Goal: Find specific page/section: Find specific page/section

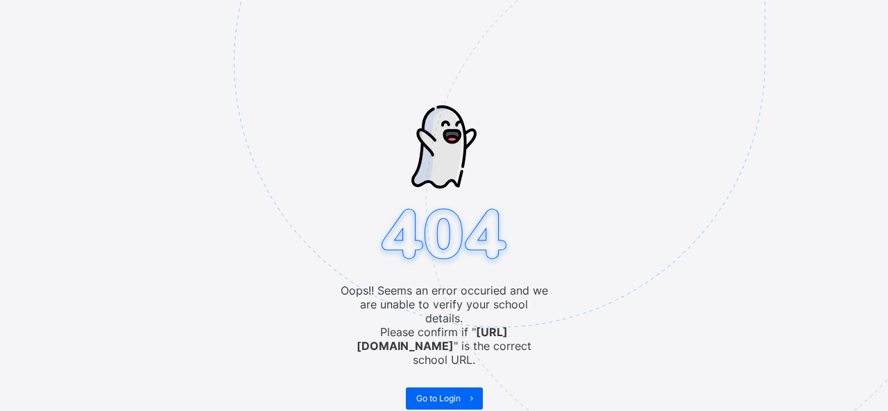
click at [527, 128] on img at bounding box center [596, 131] width 724 height 671
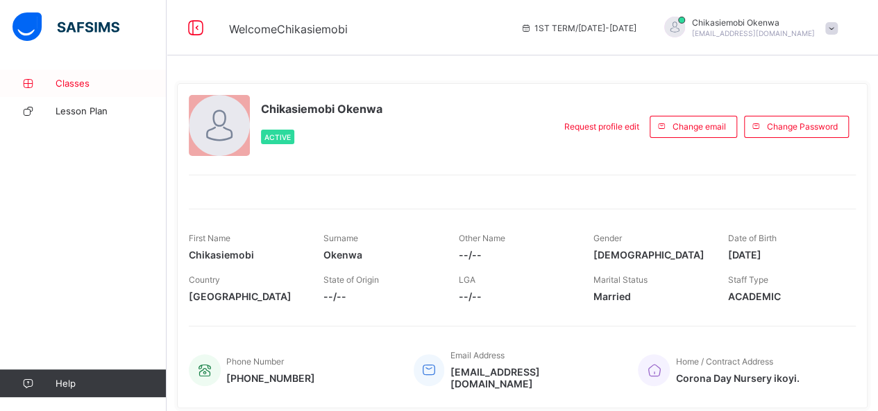
click at [78, 81] on span "Classes" at bounding box center [110, 83] width 111 height 11
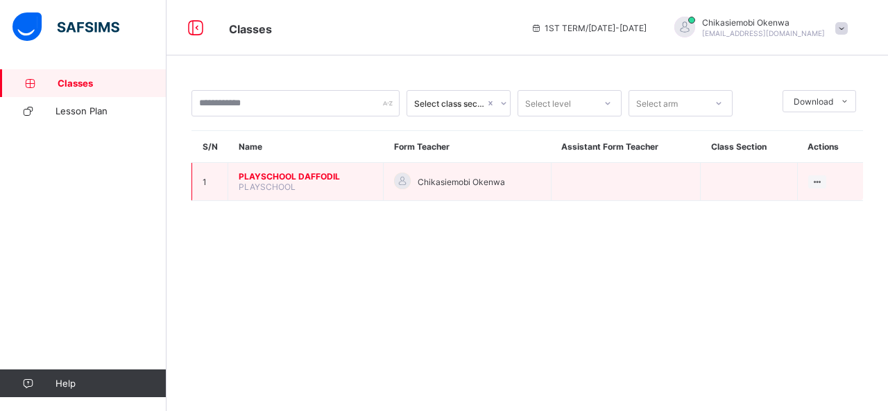
click at [311, 174] on span "PLAYSCHOOL DAFFODIL" at bounding box center [306, 176] width 134 height 10
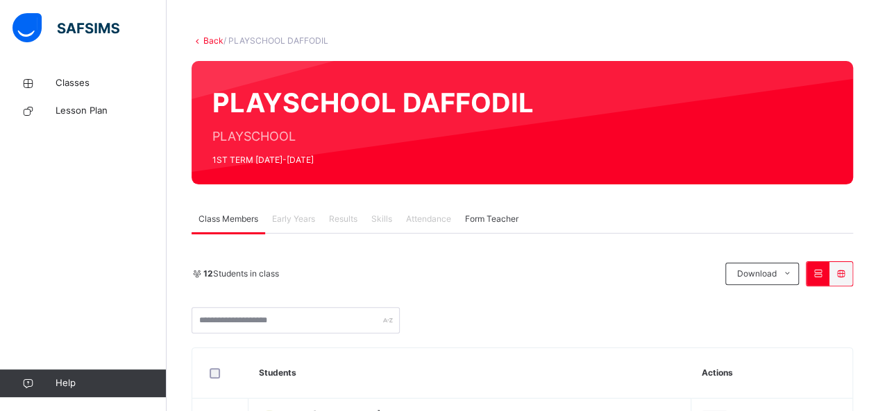
scroll to position [55, 0]
click at [423, 223] on span "Attendance" at bounding box center [428, 219] width 45 height 12
click at [58, 85] on span "Classes" at bounding box center [110, 83] width 111 height 14
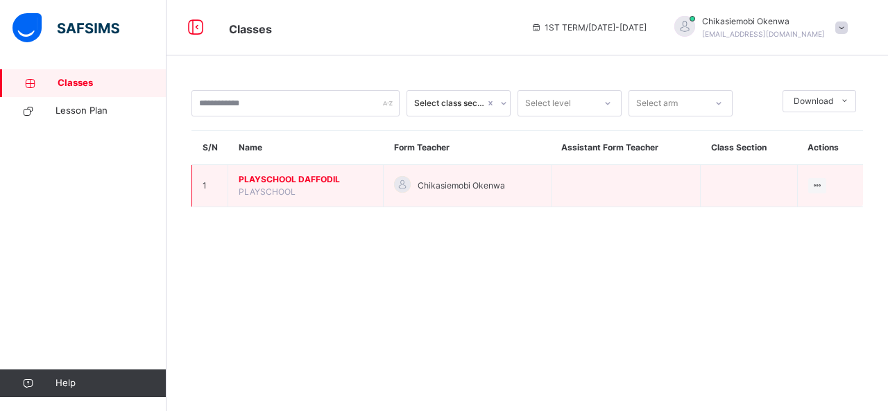
click at [302, 178] on span "PLAYSCHOOL DAFFODIL" at bounding box center [306, 179] width 134 height 12
